Goal: Task Accomplishment & Management: Manage account settings

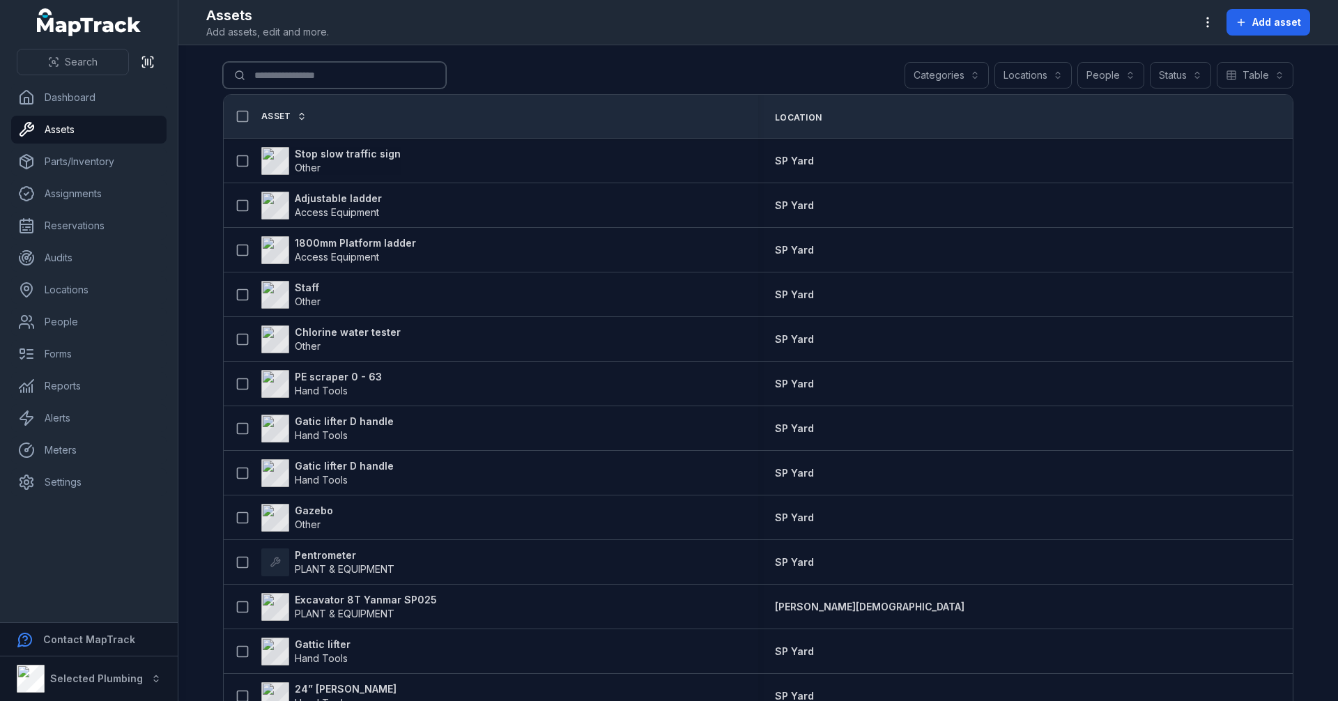
click at [331, 81] on input "Search for assets" at bounding box center [334, 75] width 223 height 26
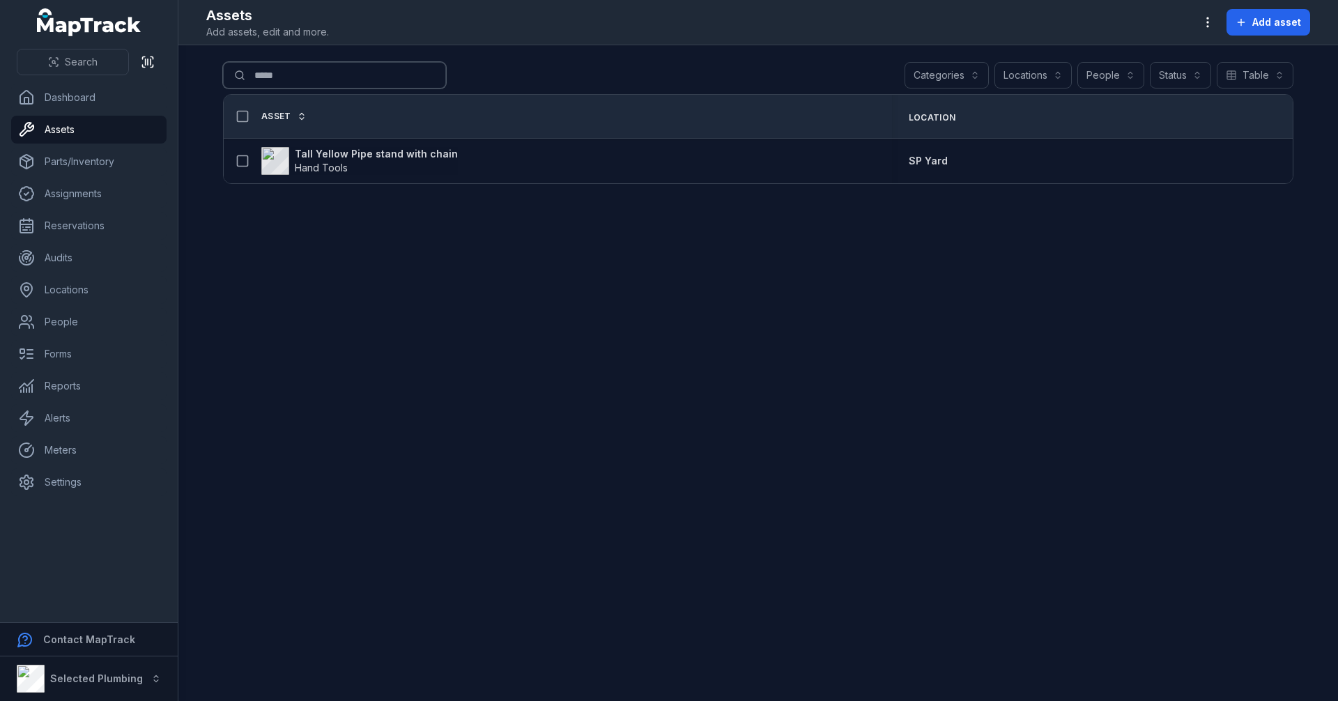
drag, startPoint x: 293, startPoint y: 80, endPoint x: 231, endPoint y: 80, distance: 62.0
click at [231, 80] on input "*****" at bounding box center [334, 75] width 223 height 26
type input "*****"
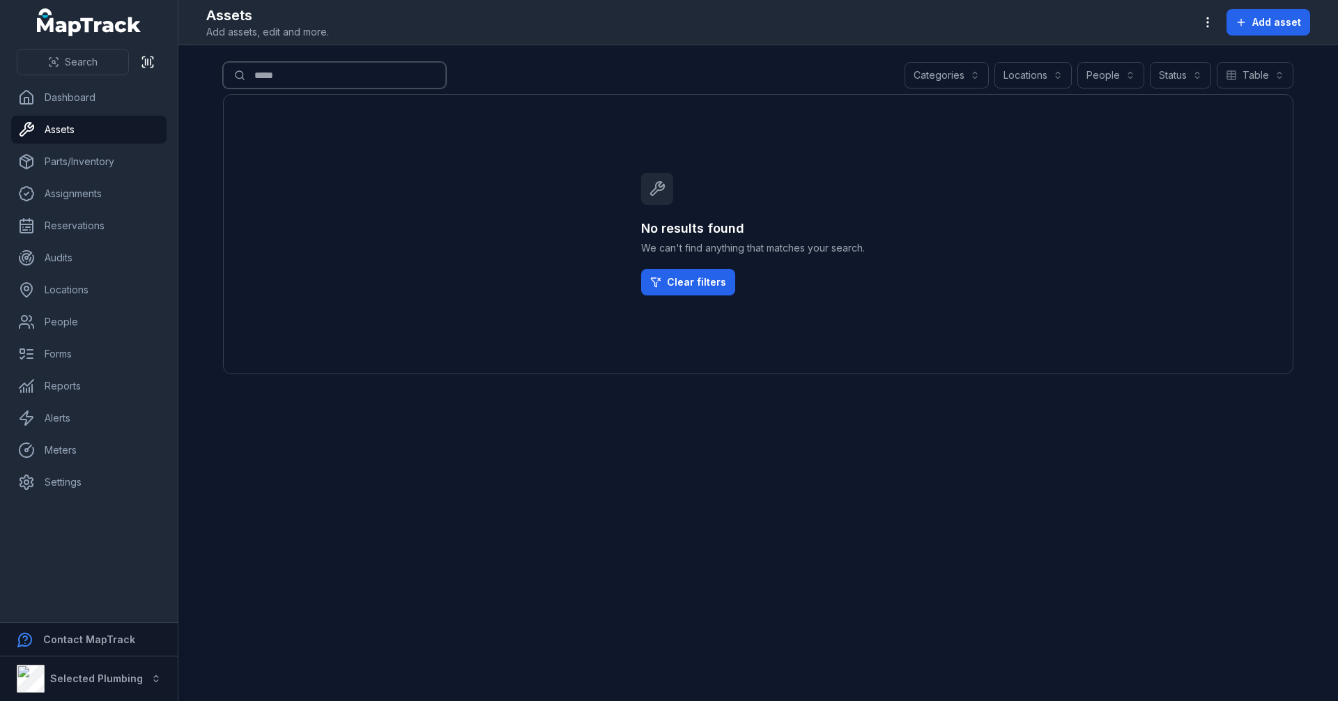
drag, startPoint x: 284, startPoint y: 78, endPoint x: 234, endPoint y: 75, distance: 50.3
click at [234, 76] on input "*****" at bounding box center [334, 75] width 223 height 26
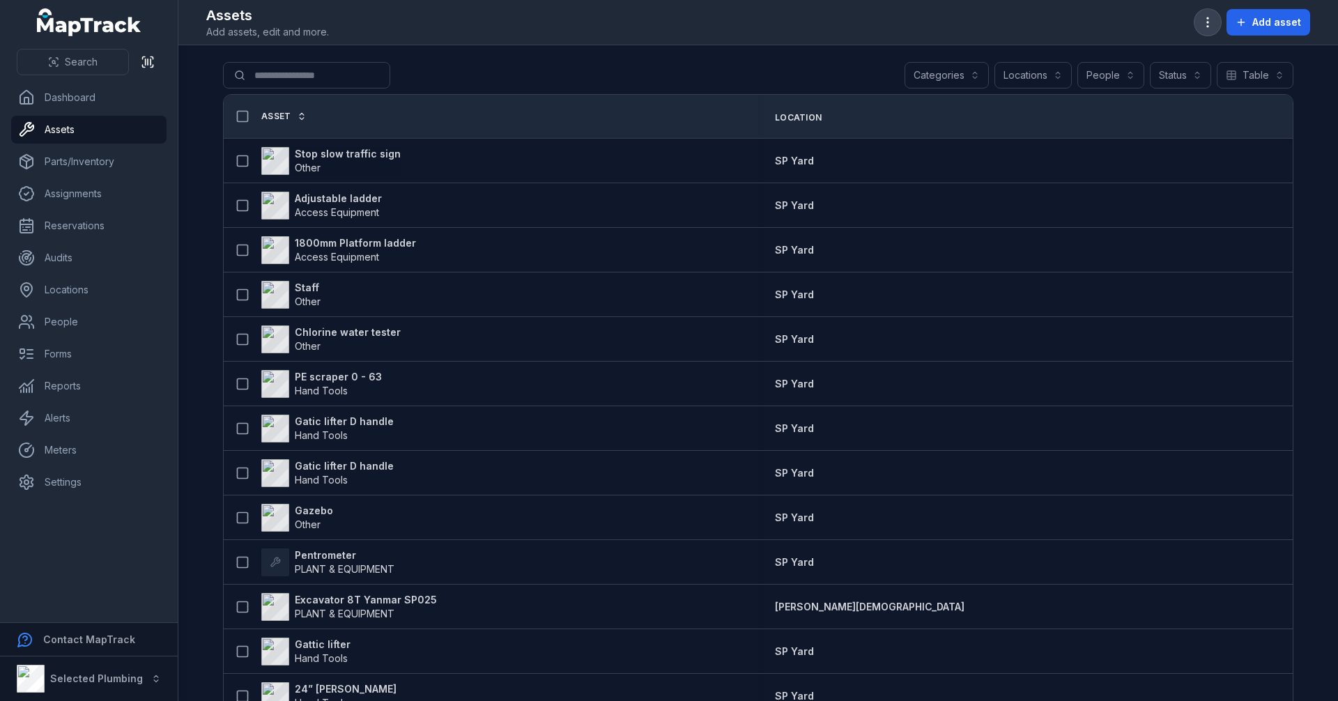
click at [1210, 21] on icon "button" at bounding box center [1208, 22] width 14 height 14
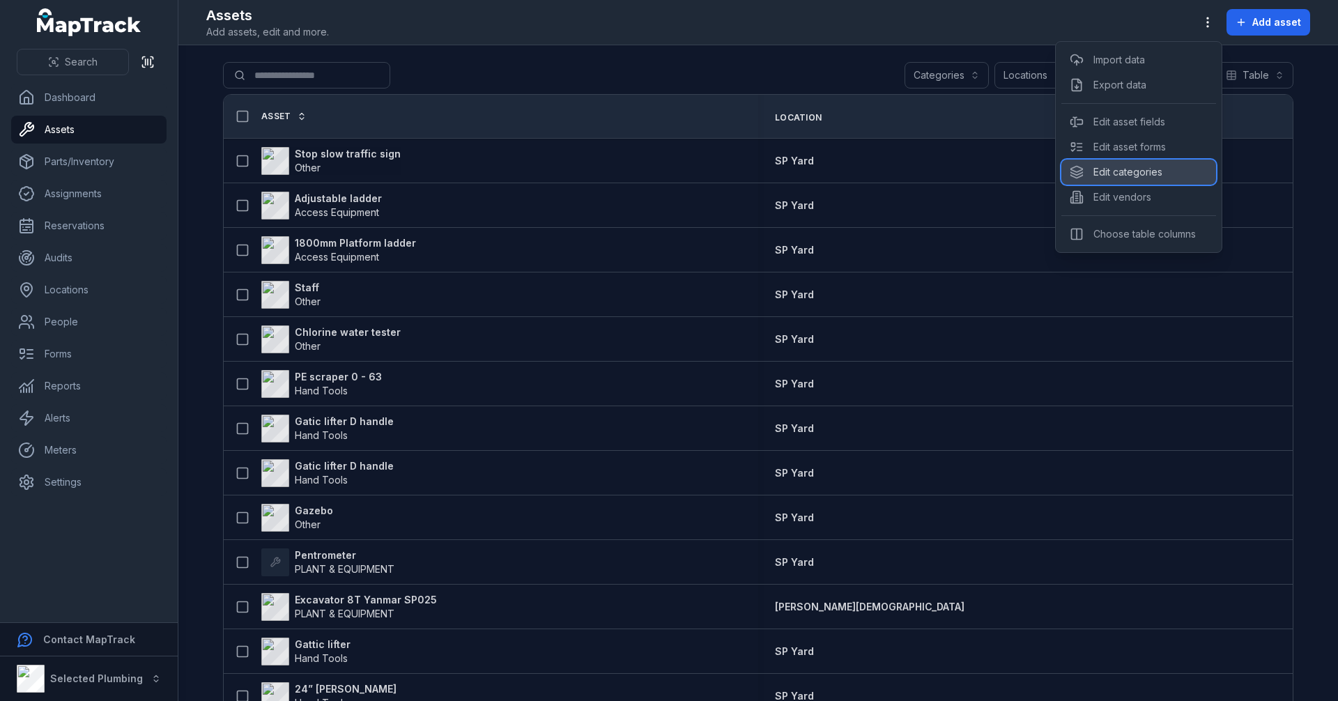
click at [1154, 169] on div "Edit categories" at bounding box center [1138, 172] width 155 height 25
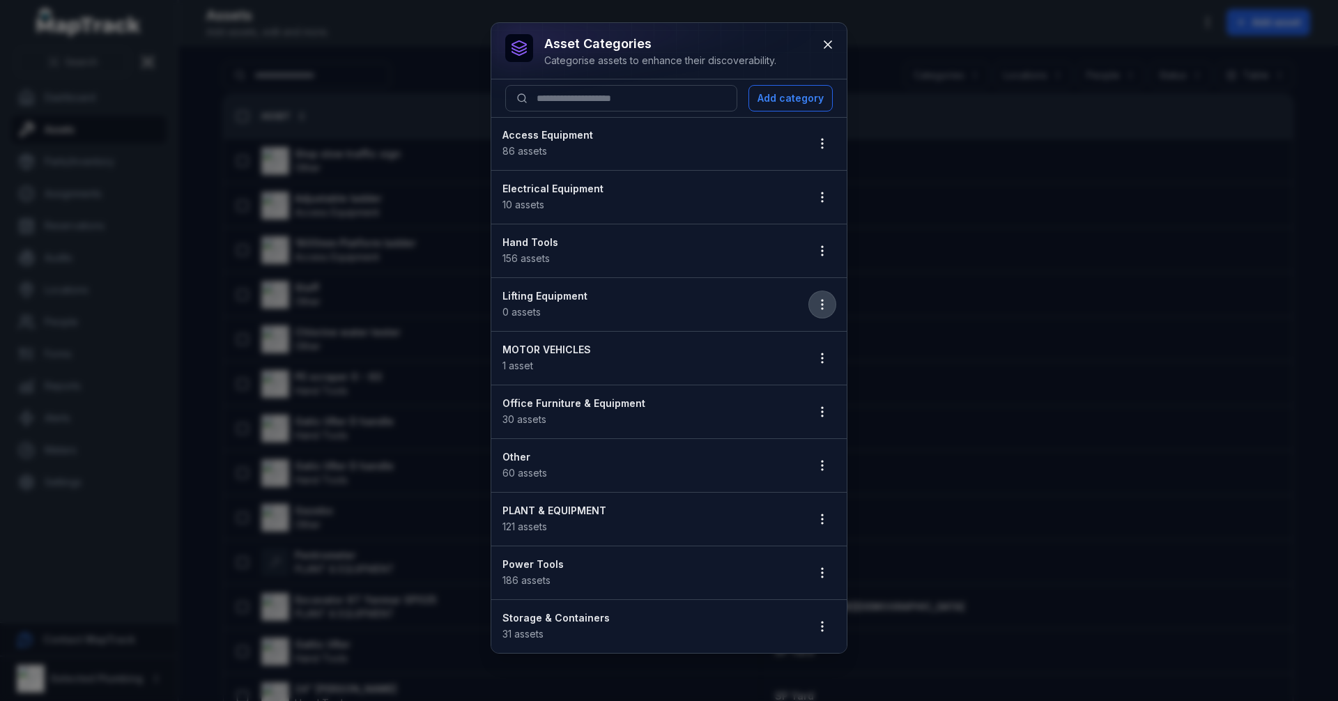
click at [821, 307] on icon "button" at bounding box center [822, 305] width 14 height 14
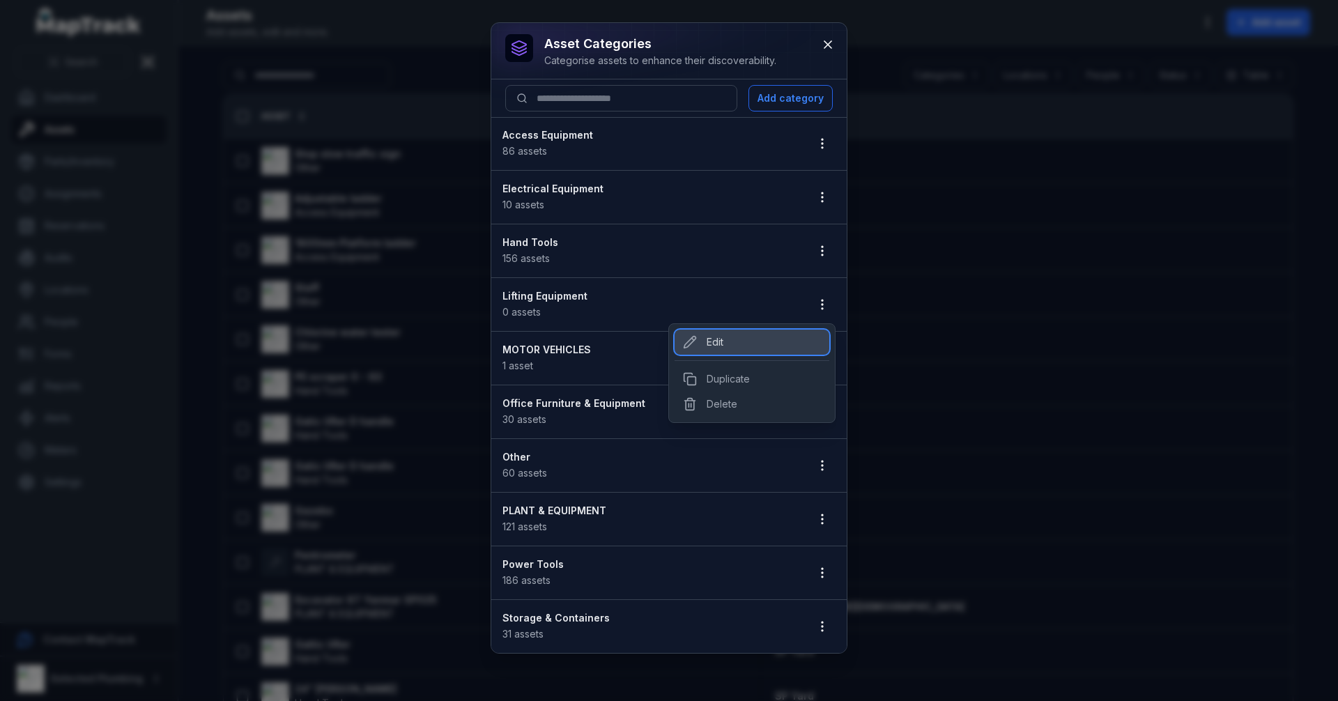
click at [742, 346] on div "Edit" at bounding box center [752, 342] width 155 height 25
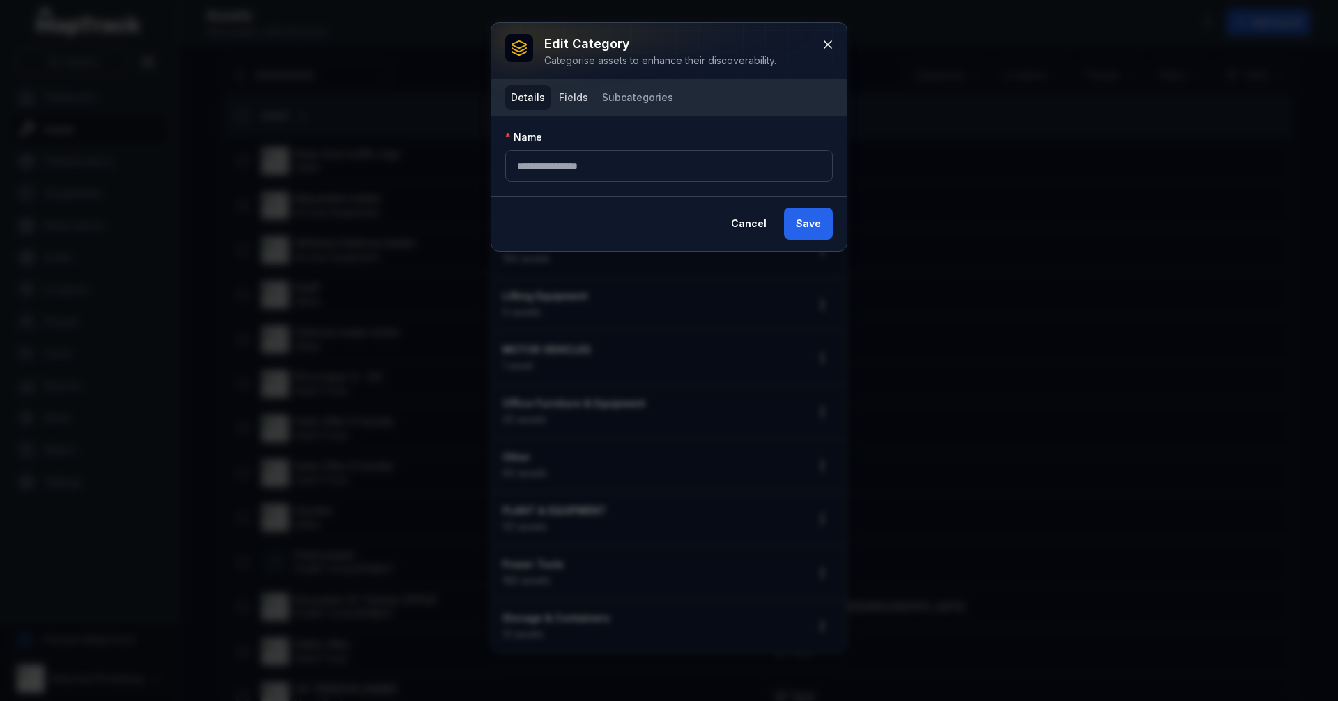
click at [581, 98] on button "Fields" at bounding box center [573, 97] width 40 height 25
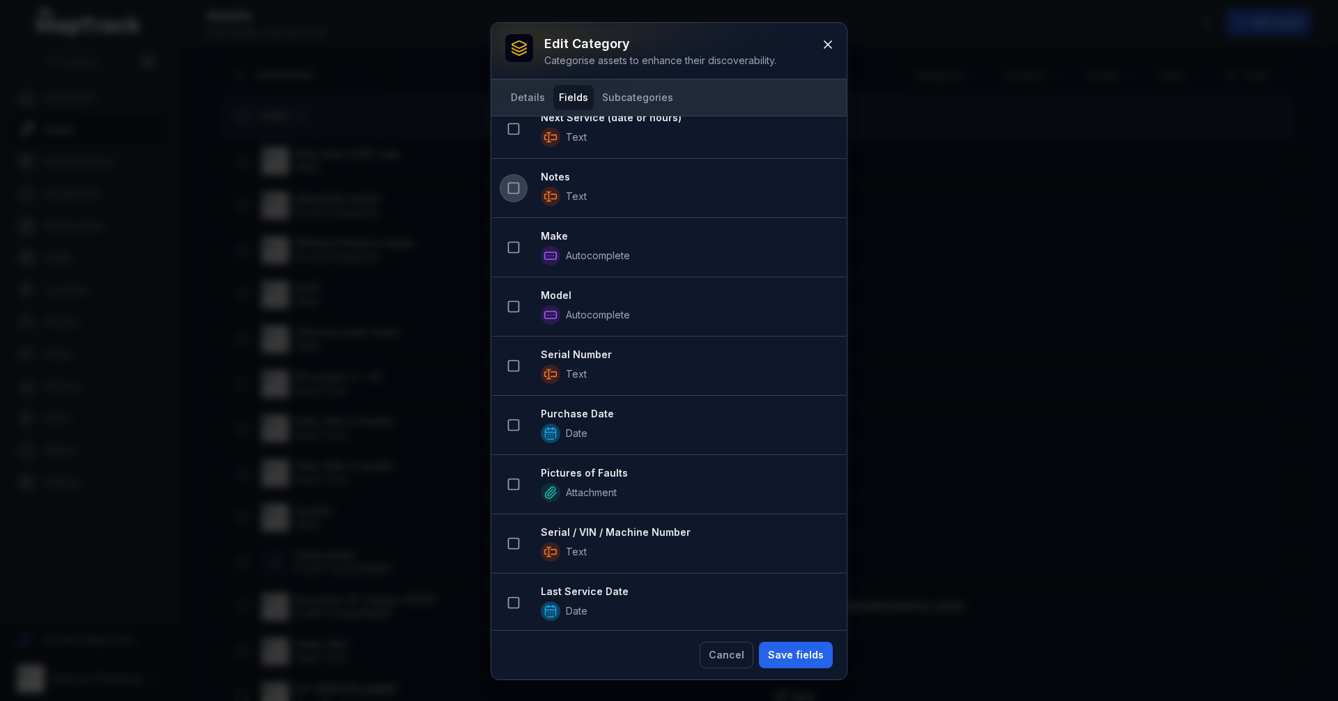
click at [512, 184] on icon at bounding box center [514, 188] width 14 height 14
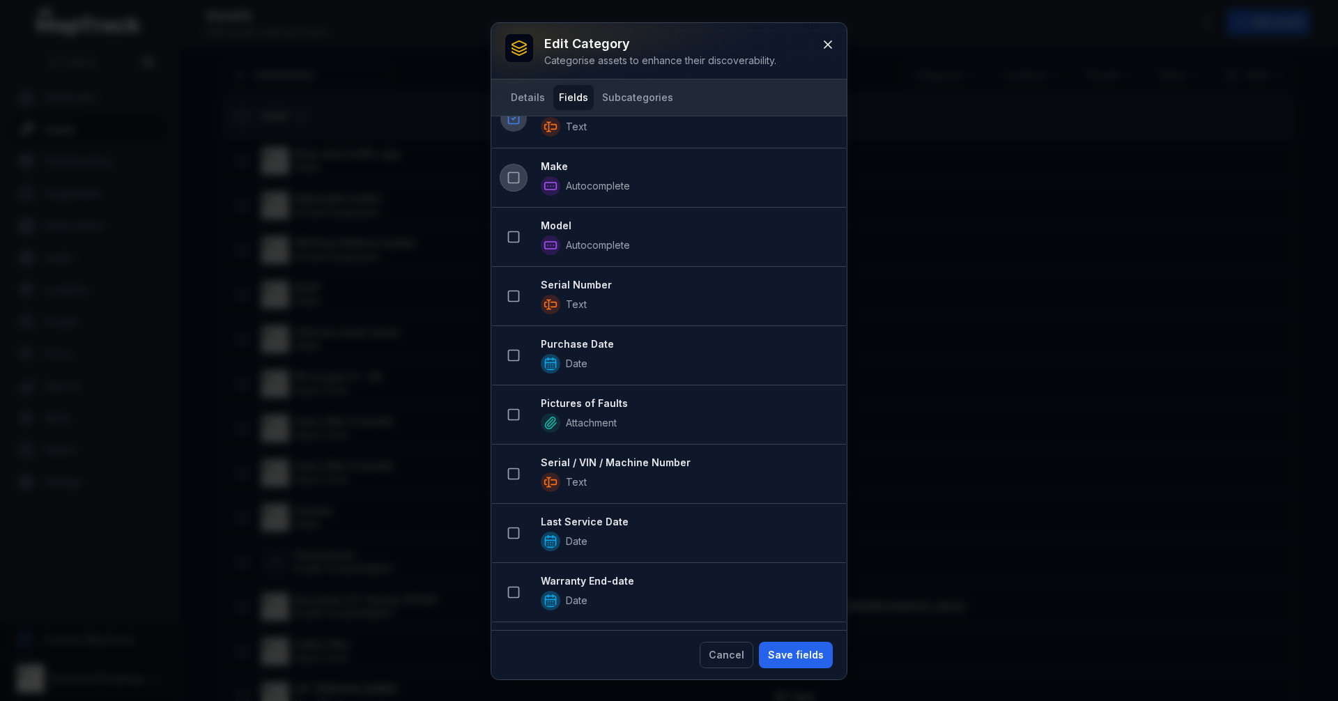
click at [509, 178] on rect at bounding box center [514, 178] width 10 height 10
click at [511, 242] on rect at bounding box center [514, 237] width 10 height 10
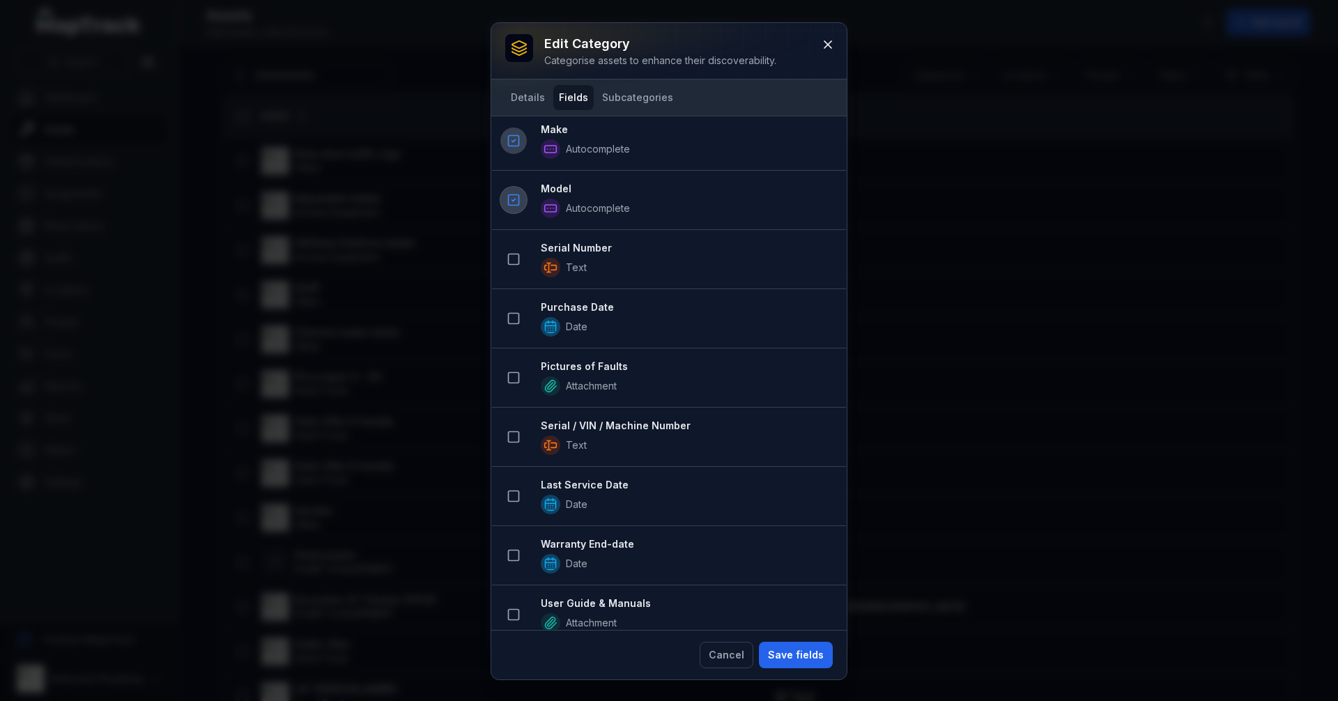
scroll to position [445, 0]
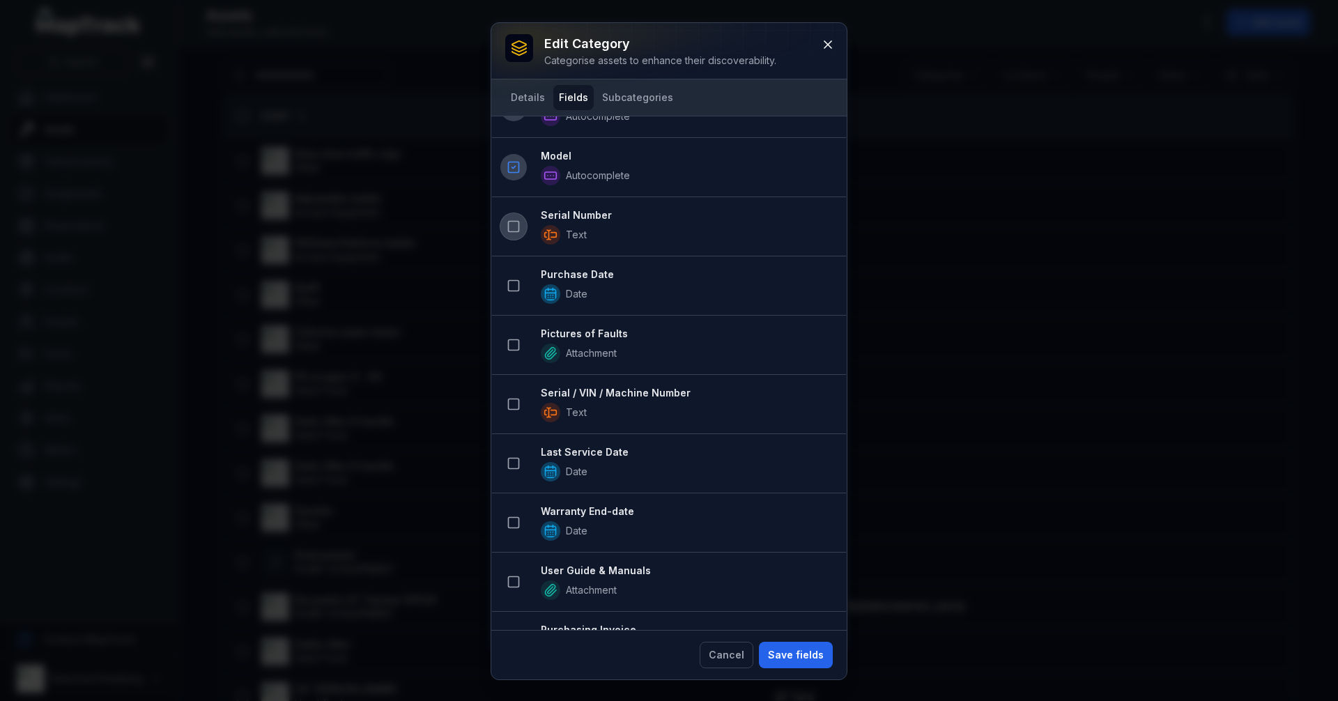
click at [516, 224] on icon at bounding box center [514, 227] width 14 height 14
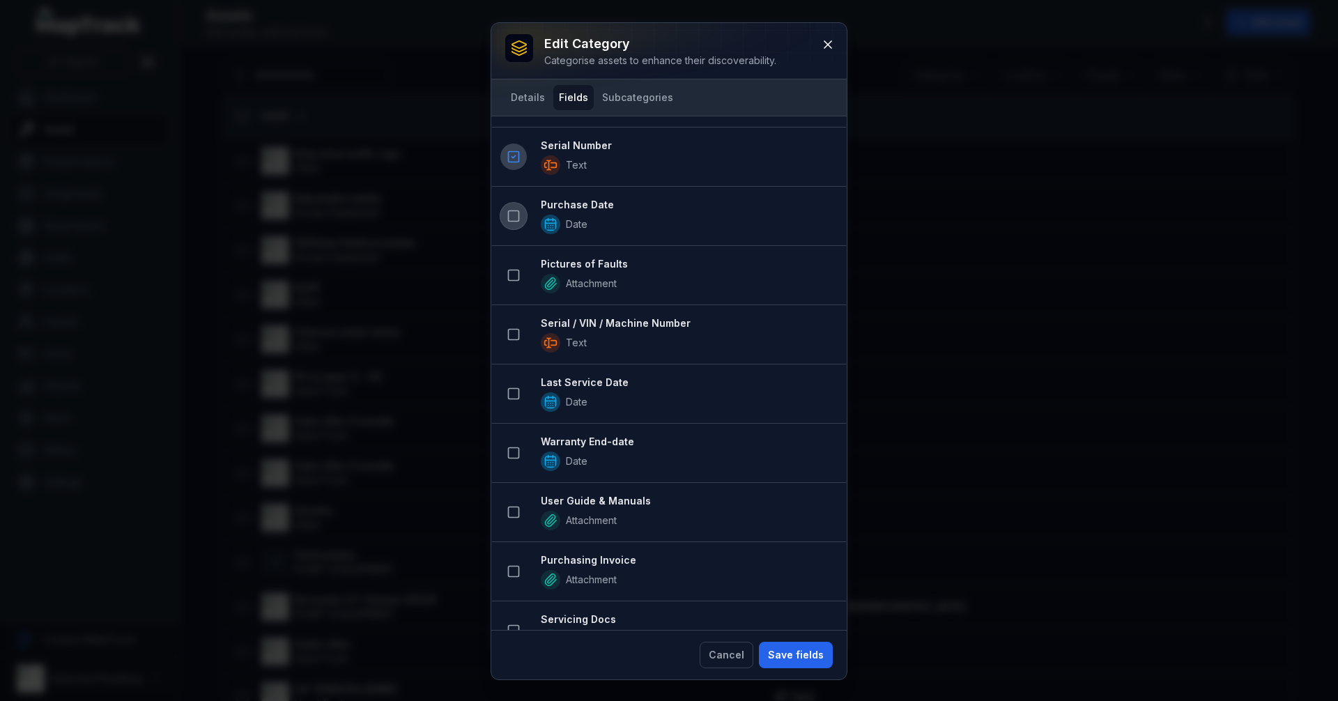
click at [510, 219] on icon at bounding box center [514, 216] width 14 height 14
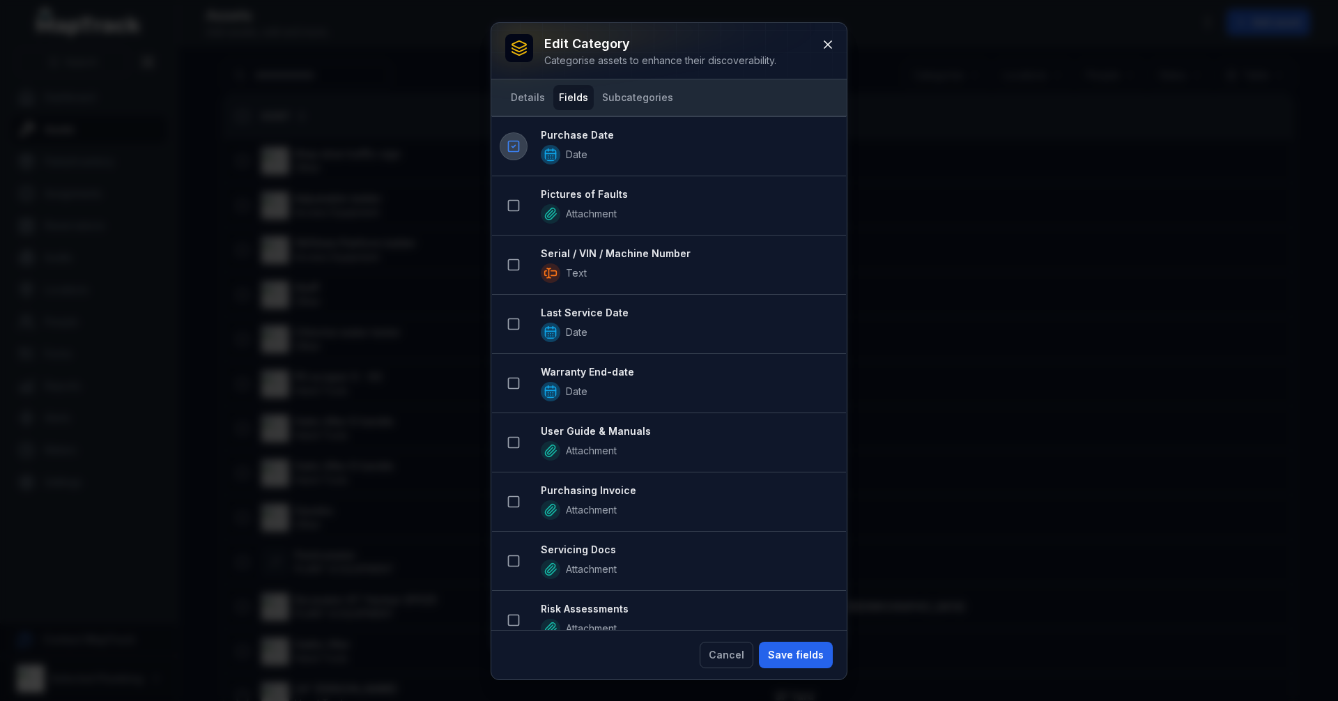
scroll to position [772, 0]
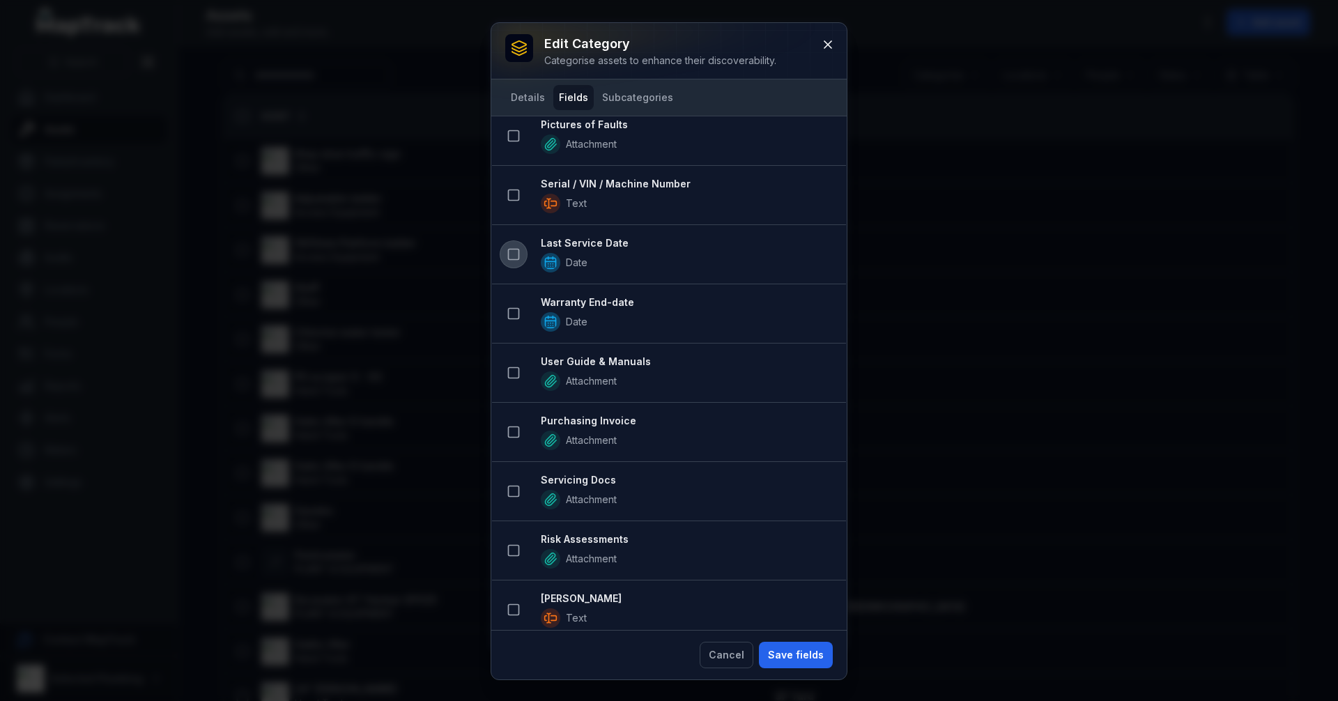
click at [516, 254] on icon at bounding box center [514, 254] width 14 height 14
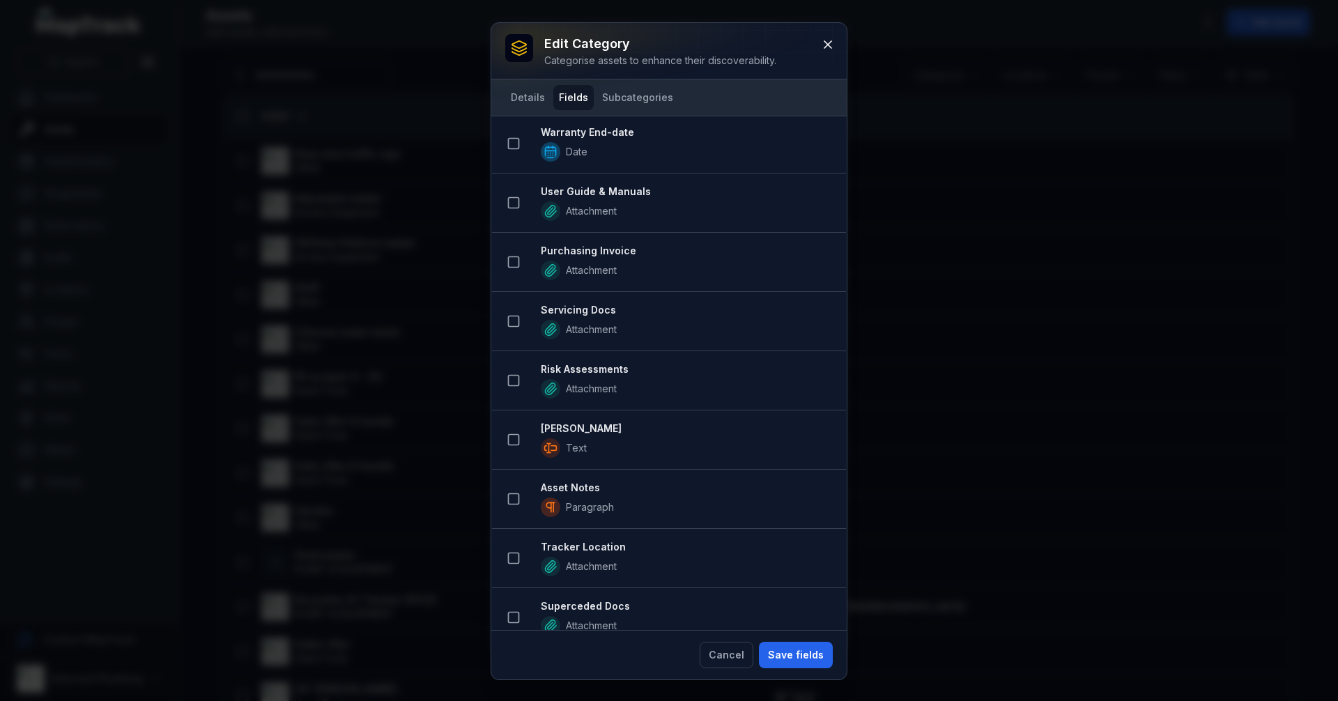
scroll to position [1019, 0]
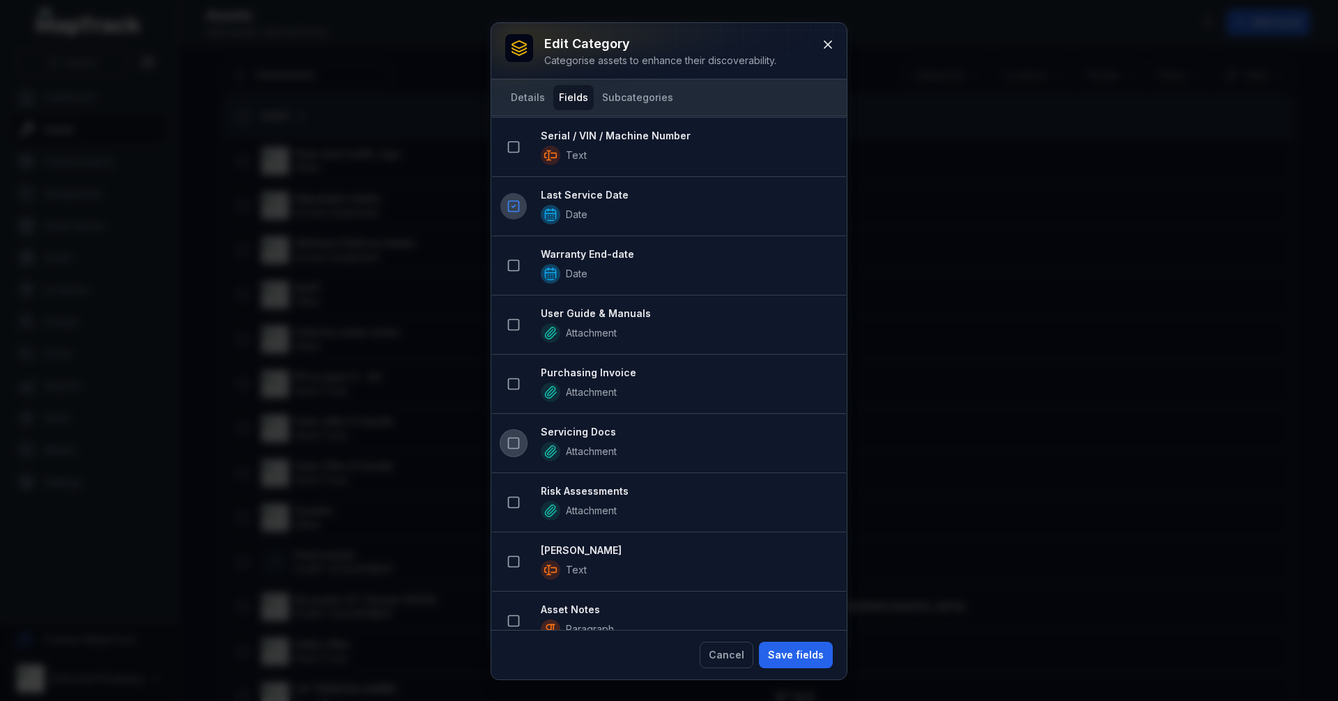
click at [504, 437] on button at bounding box center [513, 443] width 26 height 26
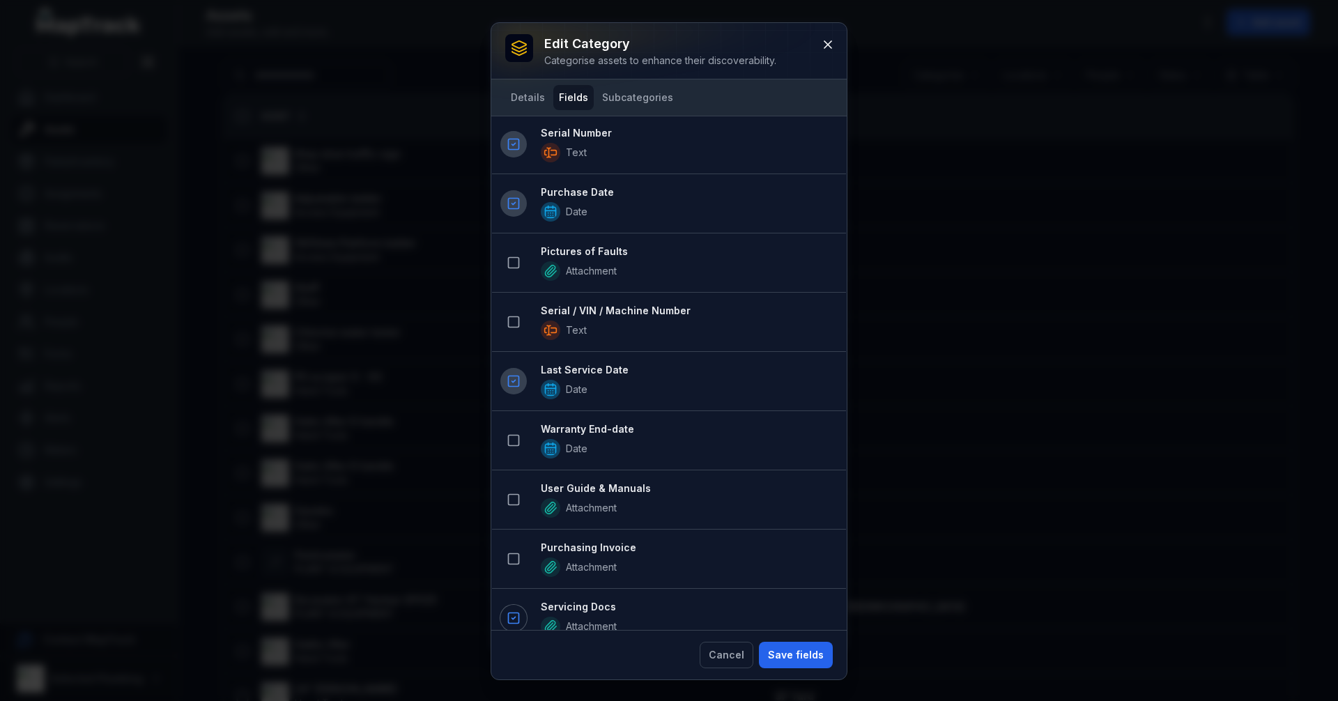
scroll to position [730, 0]
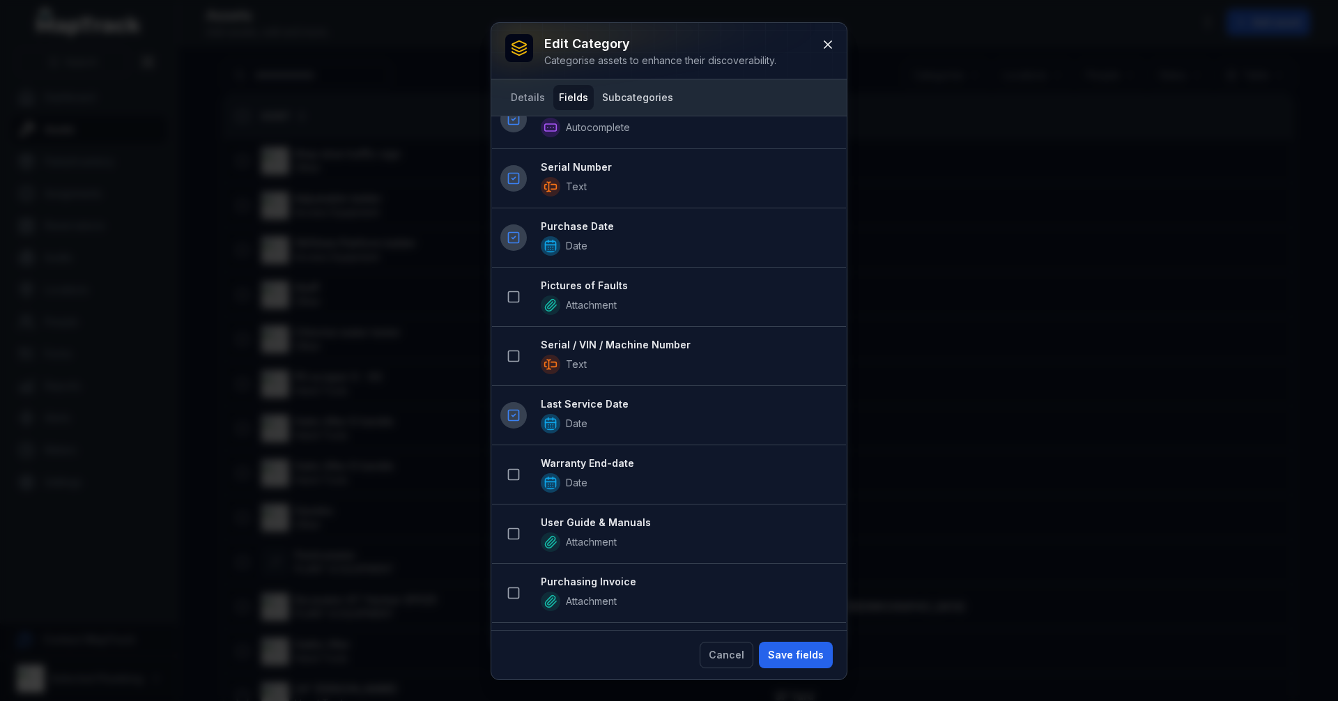
click at [631, 93] on button "Subcategories" at bounding box center [638, 97] width 82 height 25
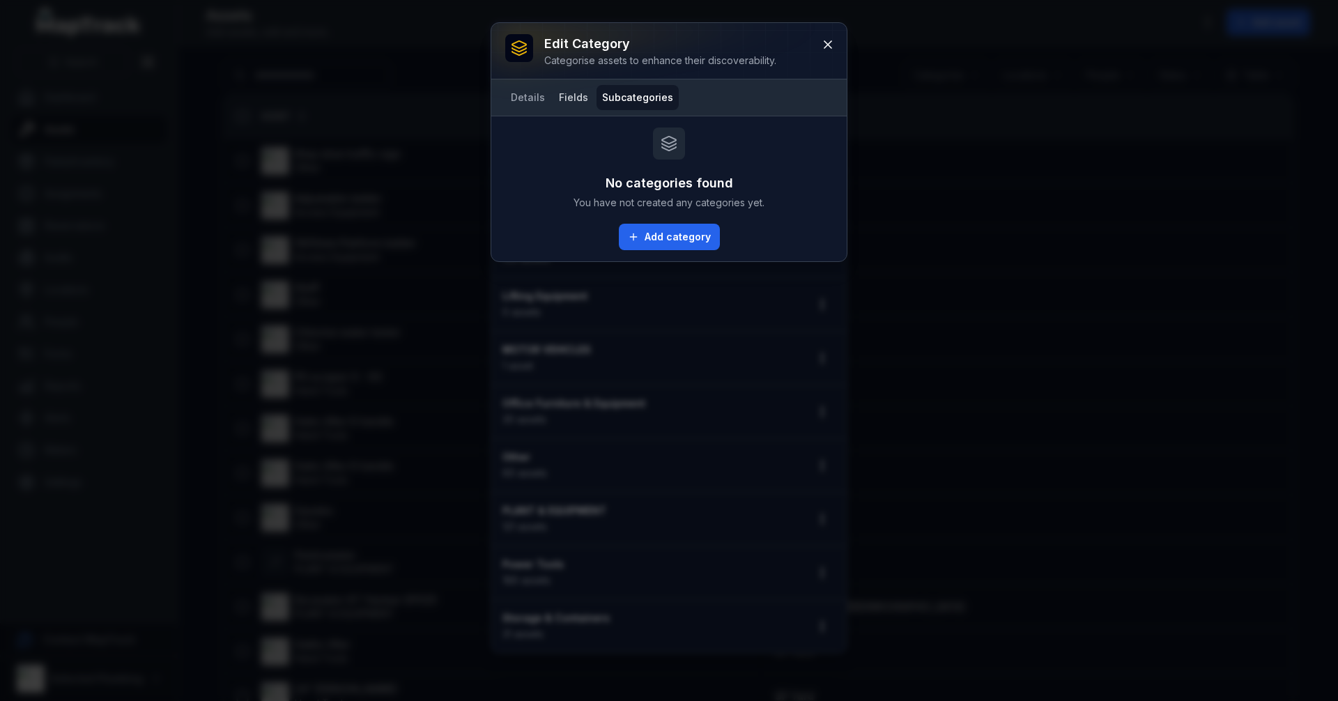
click at [572, 95] on button "Fields" at bounding box center [573, 97] width 40 height 25
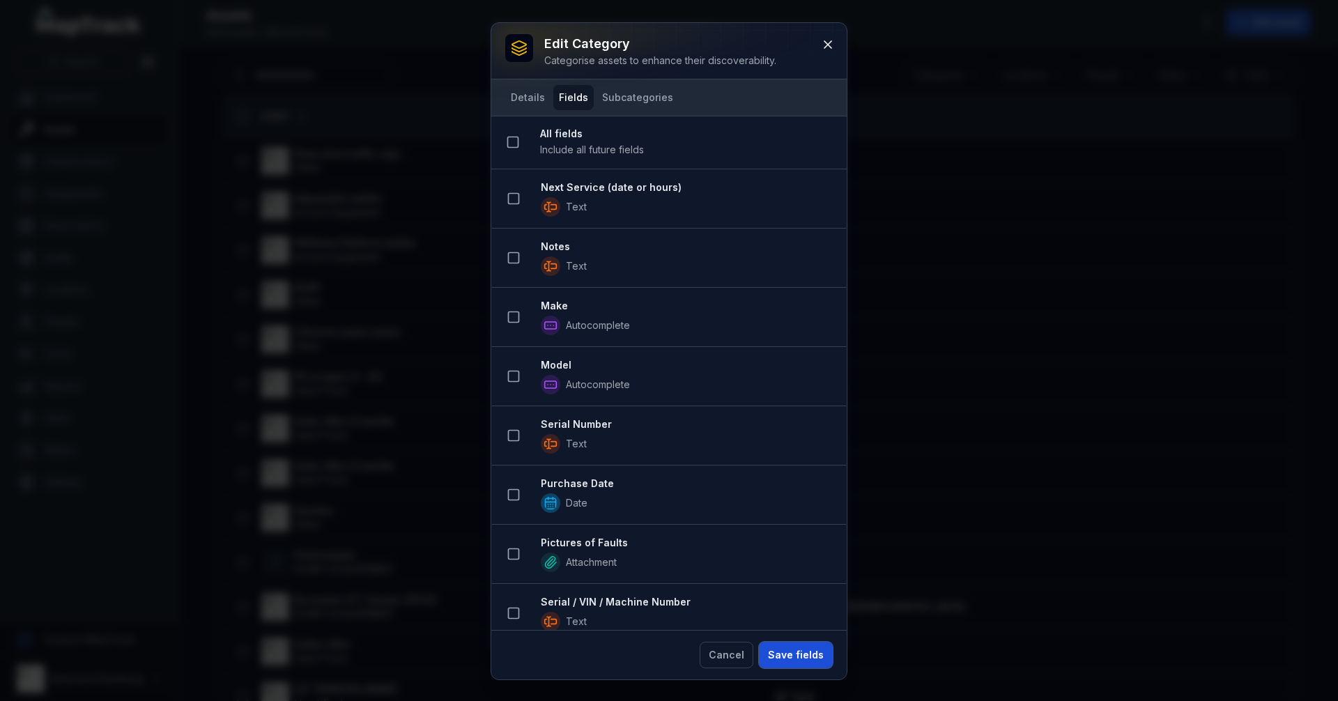
click at [803, 652] on button "Save fields" at bounding box center [796, 655] width 74 height 26
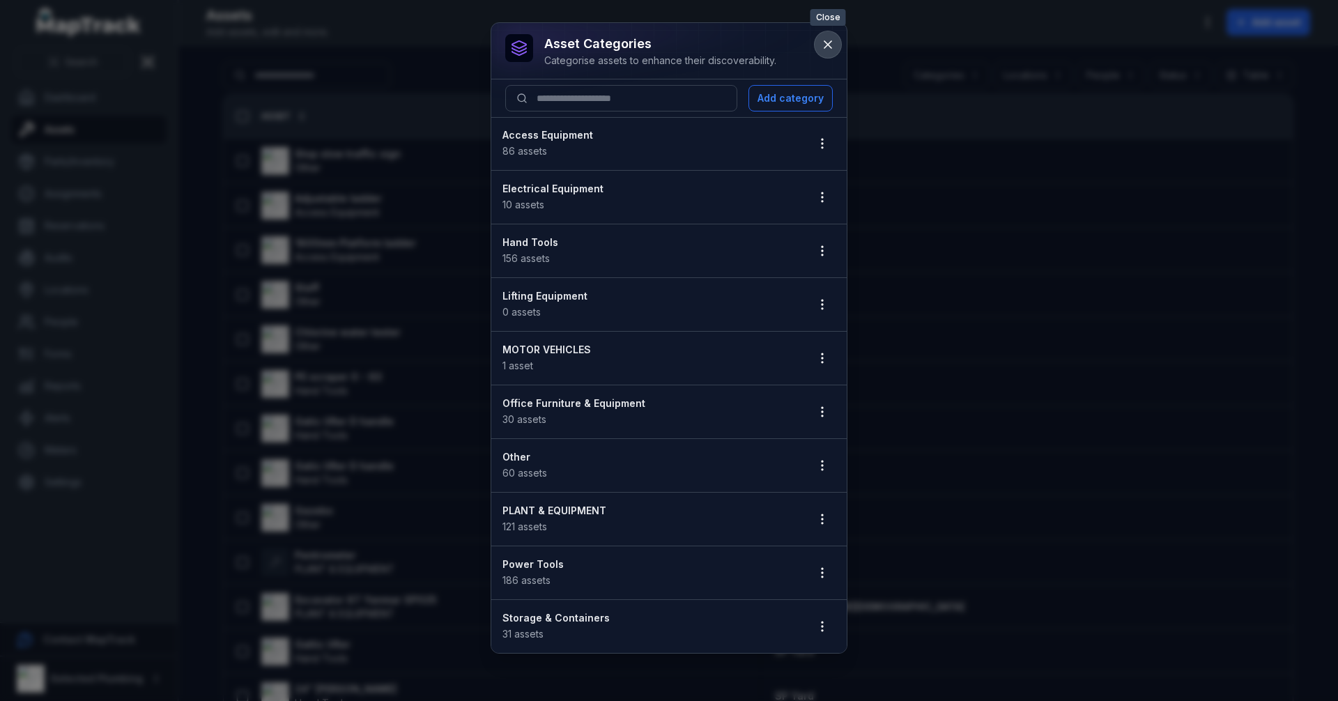
click at [823, 52] on button at bounding box center [828, 44] width 26 height 26
